Goal: Register for event/course

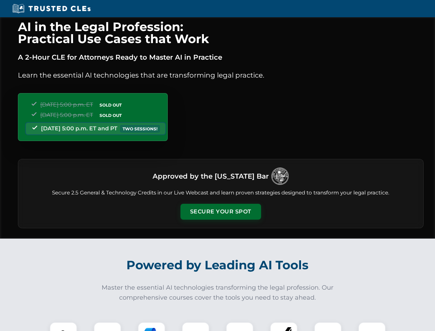
click at [220, 211] on button "Secure Your Spot" at bounding box center [220, 212] width 81 height 16
click at [63, 326] on img at bounding box center [63, 335] width 20 height 20
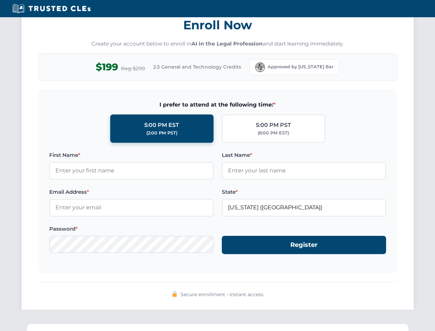
scroll to position [676, 0]
